Goal: Transaction & Acquisition: Purchase product/service

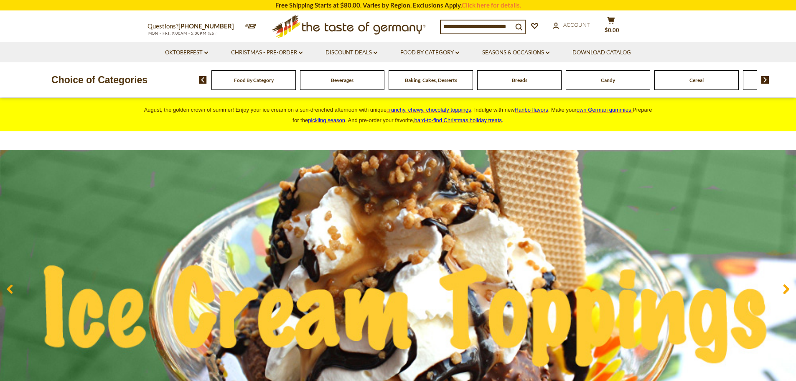
click at [269, 84] on div "Food By Category" at bounding box center [253, 80] width 84 height 20
click at [296, 84] on div "Beverages" at bounding box center [253, 80] width 84 height 20
click at [341, 83] on span "Beverages" at bounding box center [342, 80] width 23 height 6
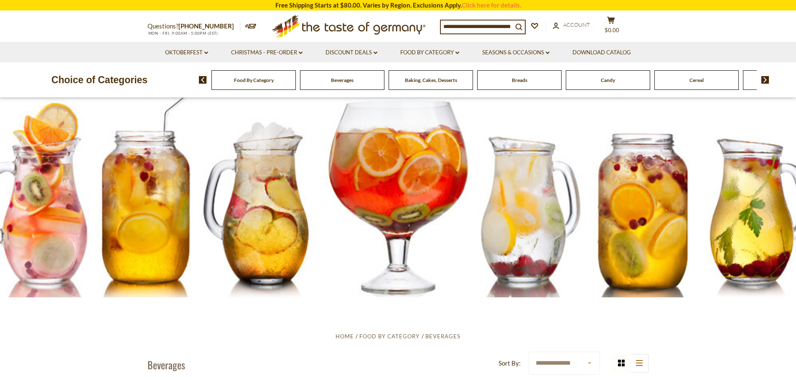
click at [473, 26] on input at bounding box center [477, 26] width 72 height 12
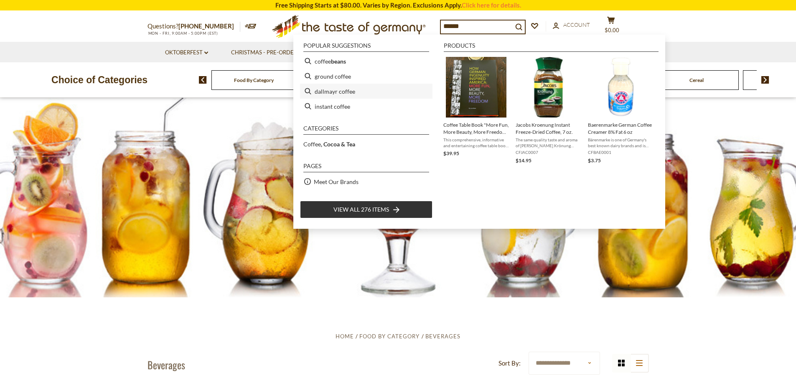
click at [333, 90] on li "dallmayr coffee" at bounding box center [366, 91] width 132 height 15
type input "**********"
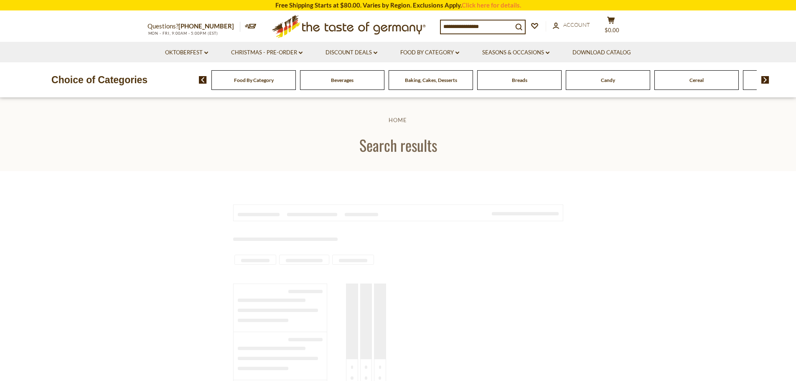
type input "**********"
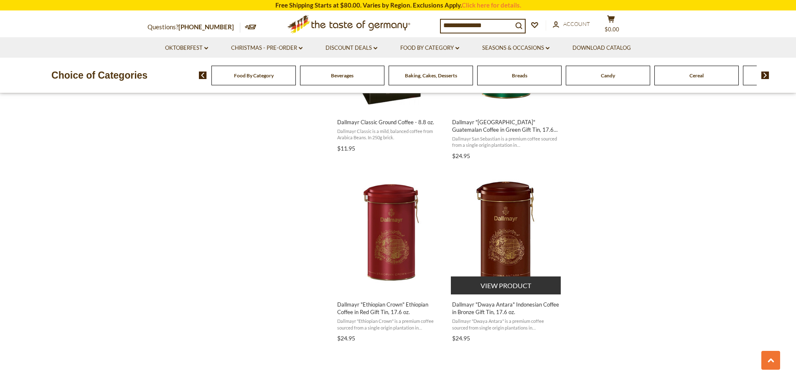
scroll to position [1212, 0]
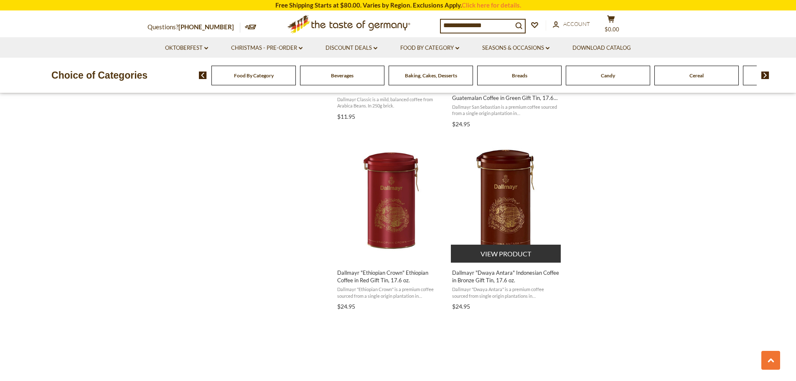
click at [509, 184] on img "Dallmayr" at bounding box center [506, 200] width 111 height 111
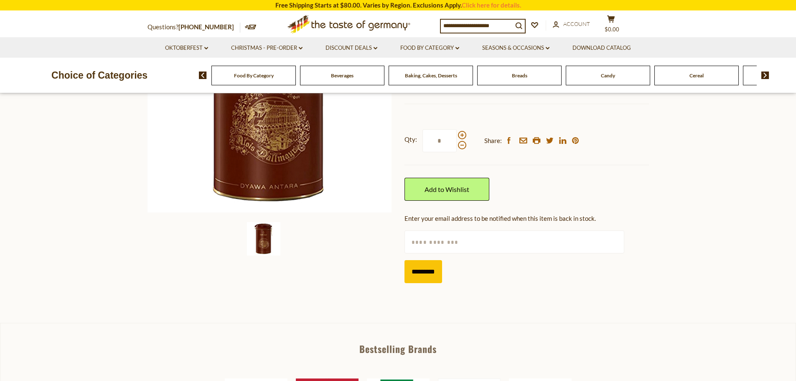
scroll to position [125, 0]
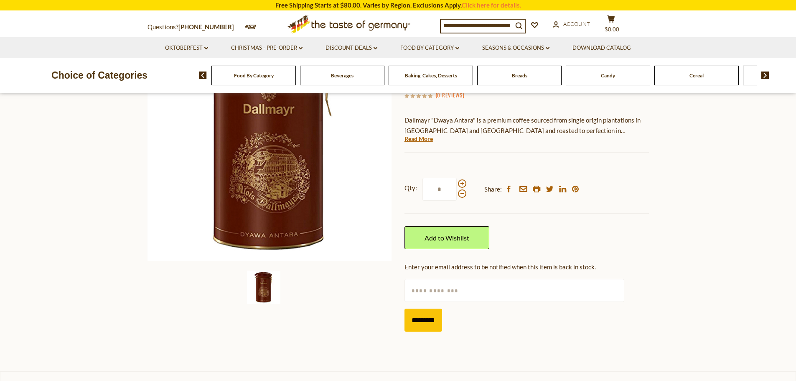
click at [431, 293] on input "text" at bounding box center [515, 290] width 220 height 23
type input "**********"
click at [433, 321] on input "*********" at bounding box center [424, 319] width 38 height 23
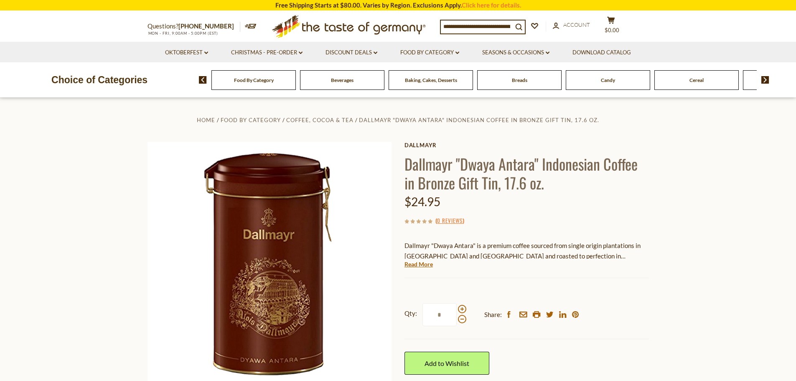
drag, startPoint x: 34, startPoint y: 0, endPoint x: 45, endPoint y: 150, distance: 150.4
click at [45, 151] on section "Home Food By Category Coffee, Cocoa & Tea Dallmayr "Dwaya Antara" Indonesian Co…" at bounding box center [398, 283] width 796 height 371
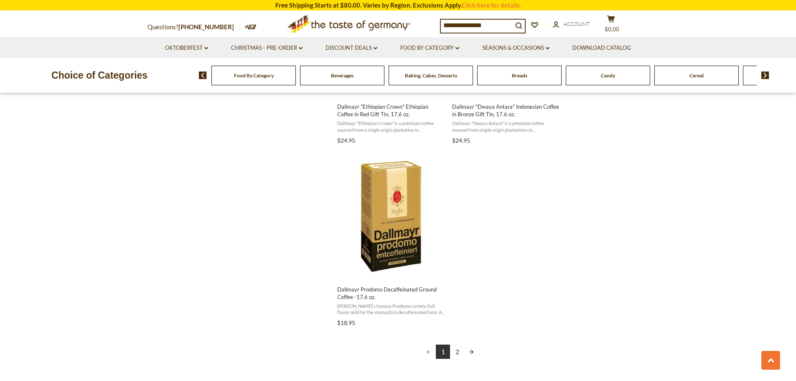
scroll to position [1392, 0]
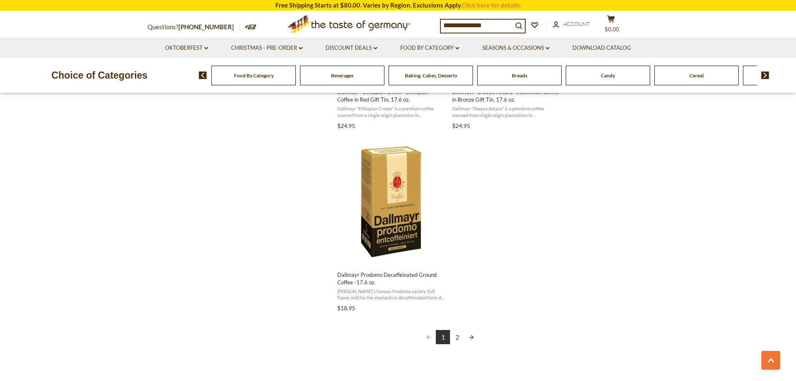
click at [457, 336] on link "2" at bounding box center [457, 337] width 14 height 14
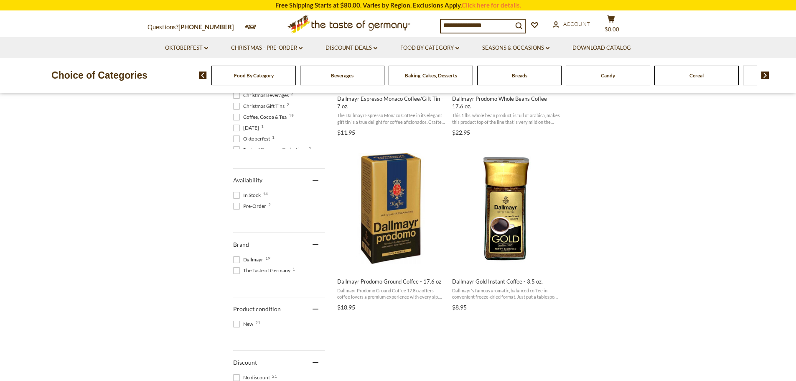
scroll to position [293, 0]
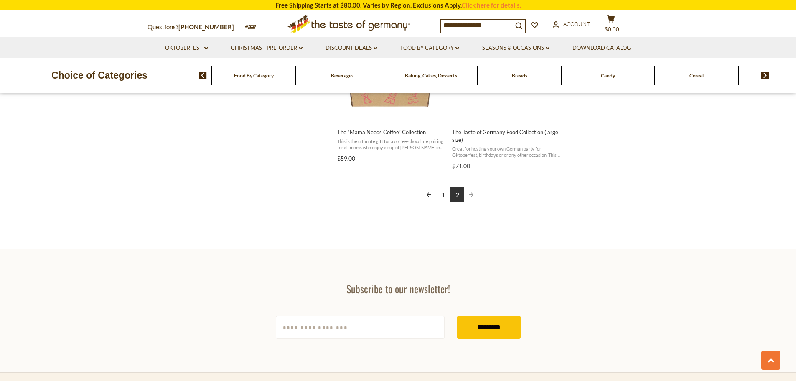
scroll to position [536, 0]
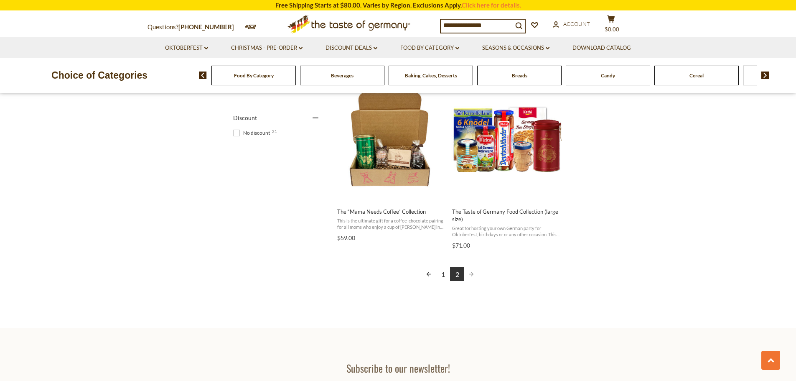
click at [441, 275] on link "1" at bounding box center [443, 274] width 14 height 14
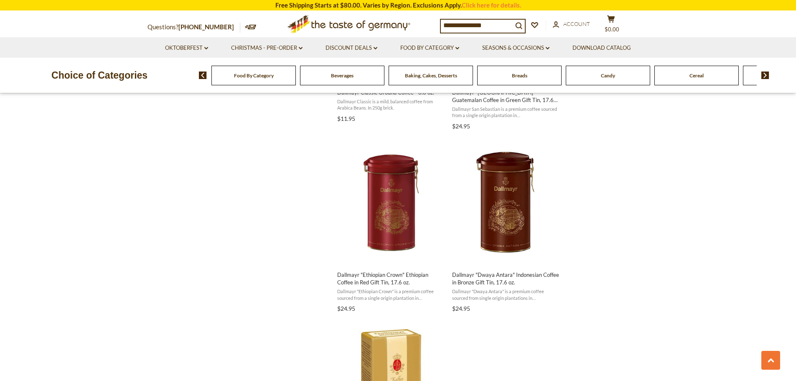
scroll to position [1212, 0]
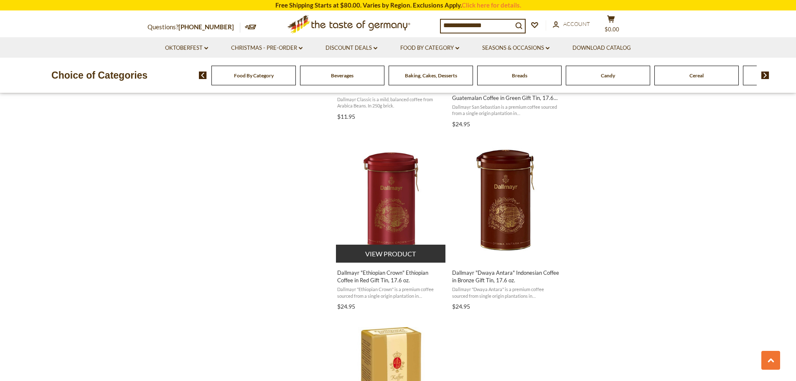
click at [378, 189] on img "Dallmayr" at bounding box center [391, 200] width 111 height 111
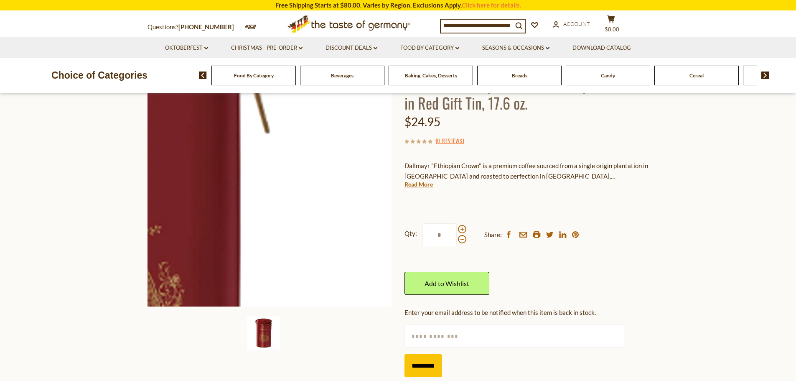
scroll to position [167, 0]
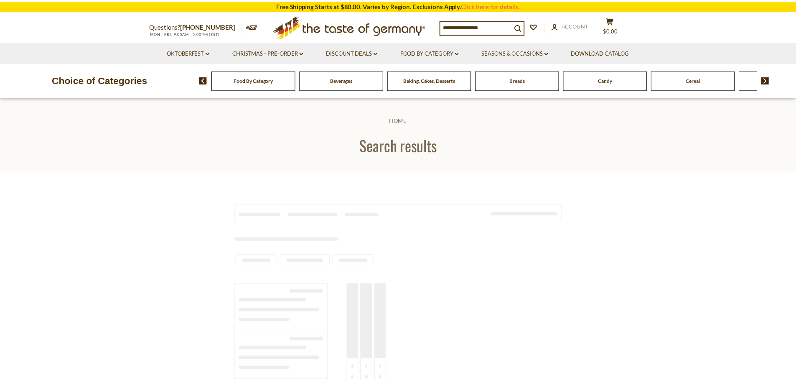
scroll to position [1212, 0]
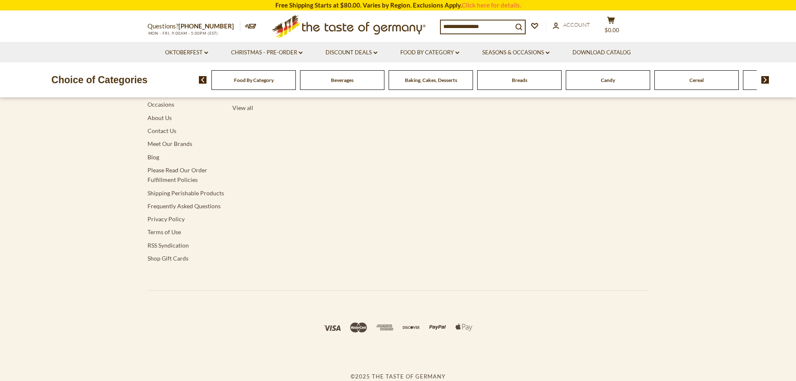
type input "**********"
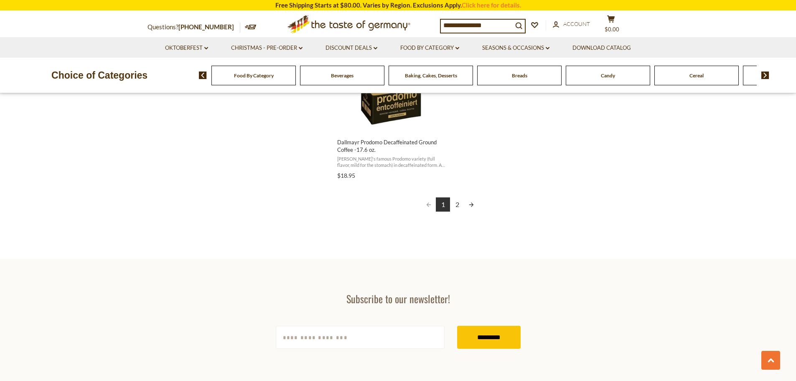
scroll to position [1504, 0]
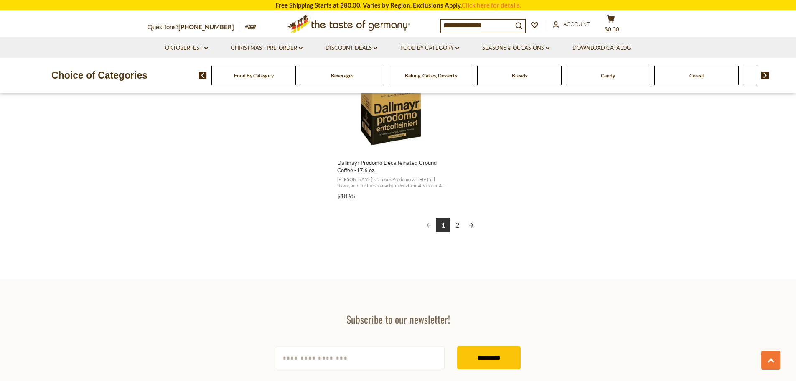
click at [458, 226] on link "2" at bounding box center [457, 225] width 14 height 14
